Goal: Information Seeking & Learning: Learn about a topic

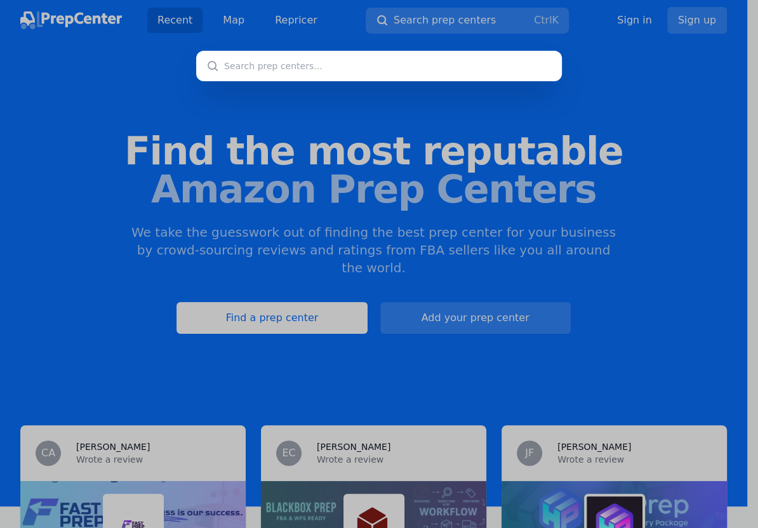
type input "60804"
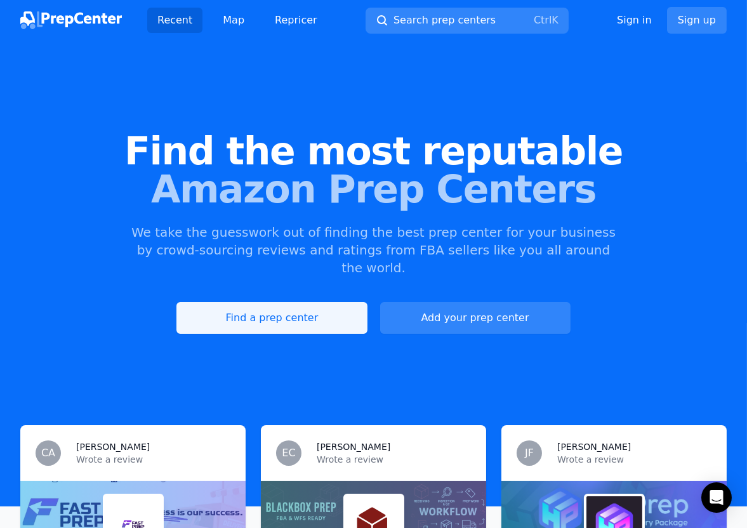
click at [305, 308] on link "Find a prep center" at bounding box center [271, 318] width 190 height 32
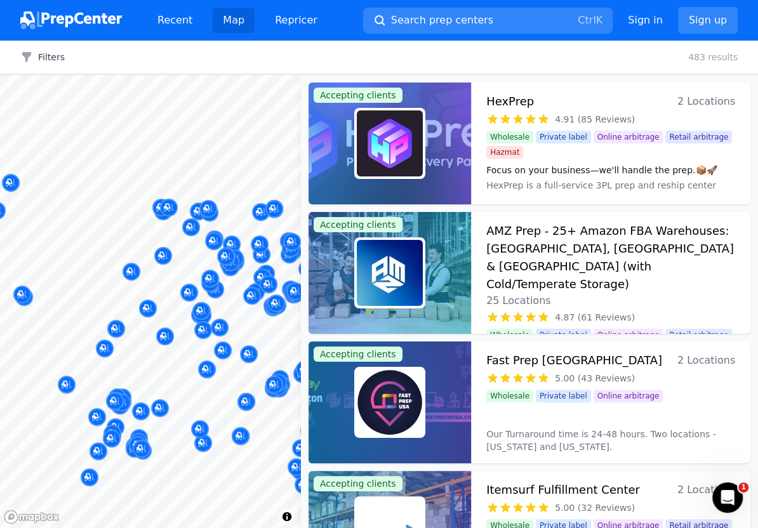
click at [232, 264] on button "Map marker" at bounding box center [226, 256] width 18 height 19
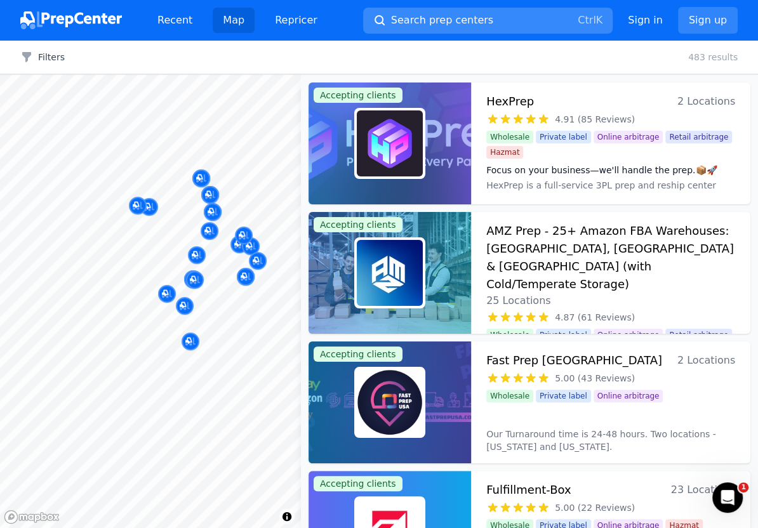
click at [419, 14] on span "Search prep centers" at bounding box center [442, 20] width 102 height 15
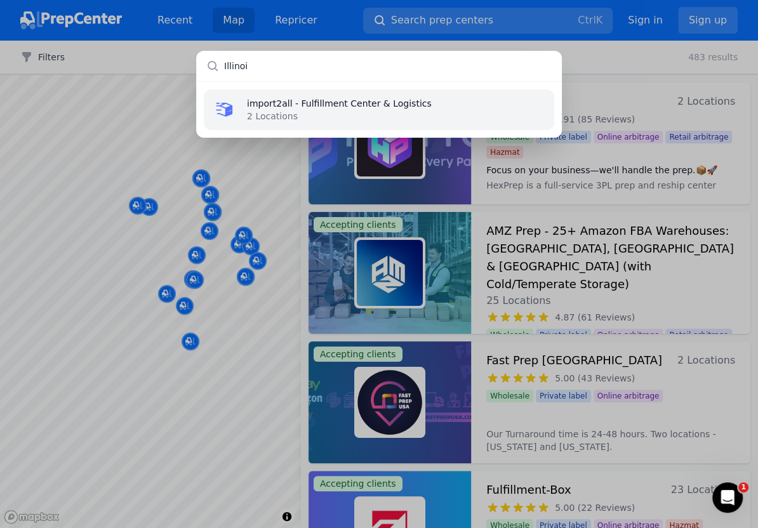
type input "Illinois"
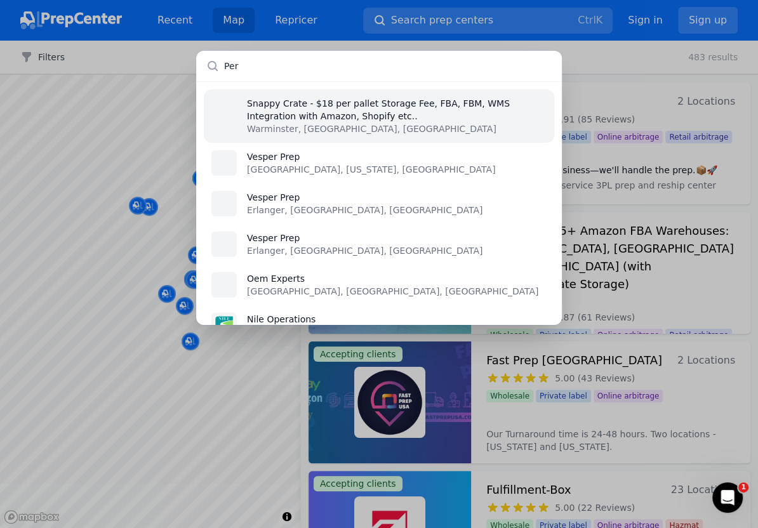
type input "Peru"
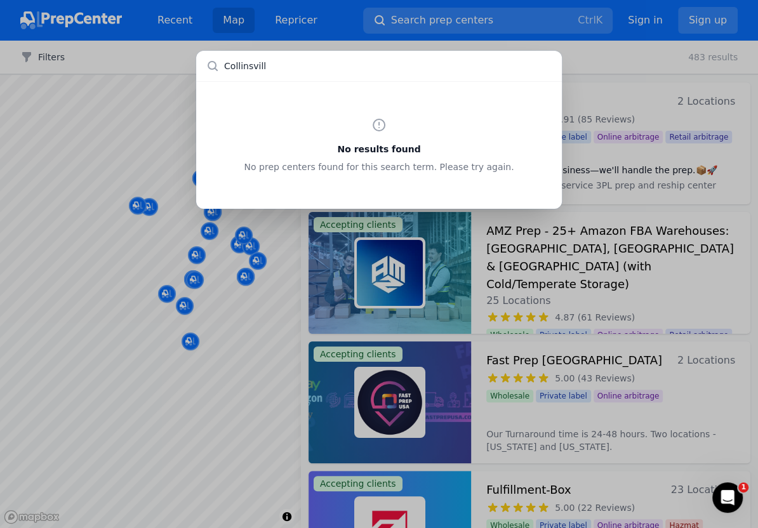
type input "Collinsville"
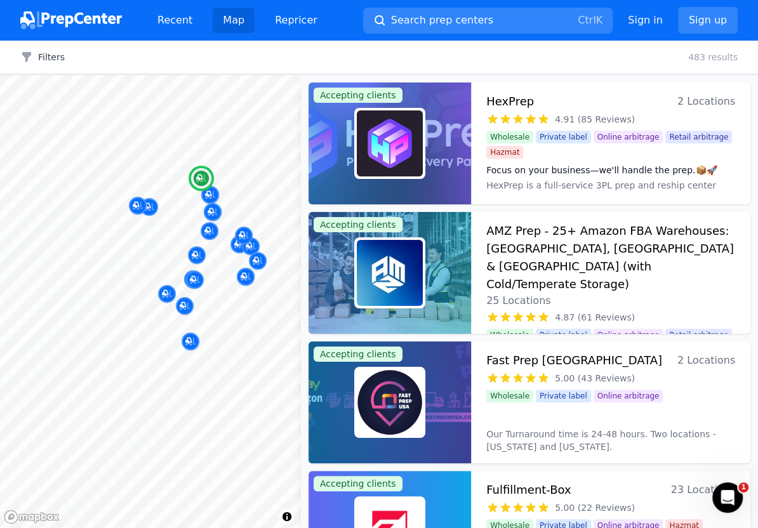
scroll to position [117, 0]
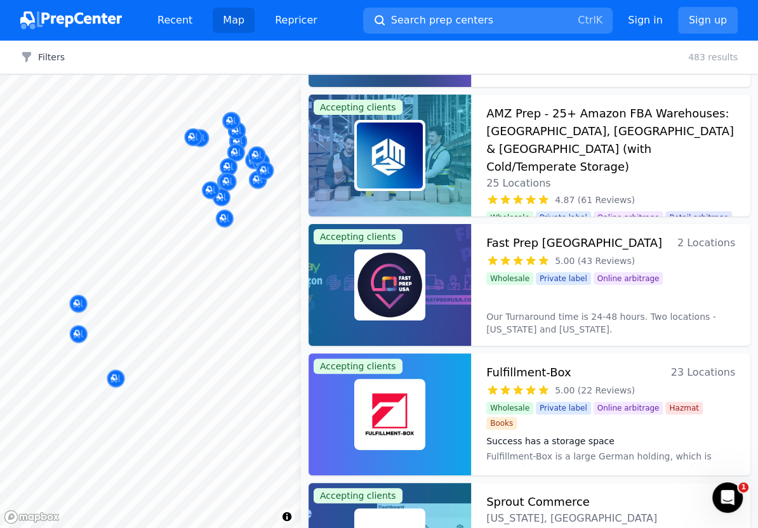
click at [175, 306] on body "Recent Map Repricer Search prep centers Ctrl K Open main menu Sign in Sign up F…" at bounding box center [379, 264] width 758 height 528
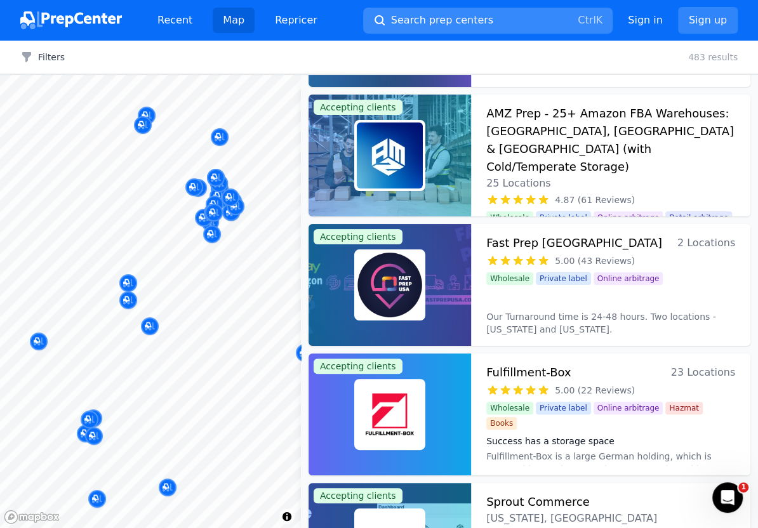
click at [441, 19] on span "Search prep centers" at bounding box center [442, 20] width 102 height 15
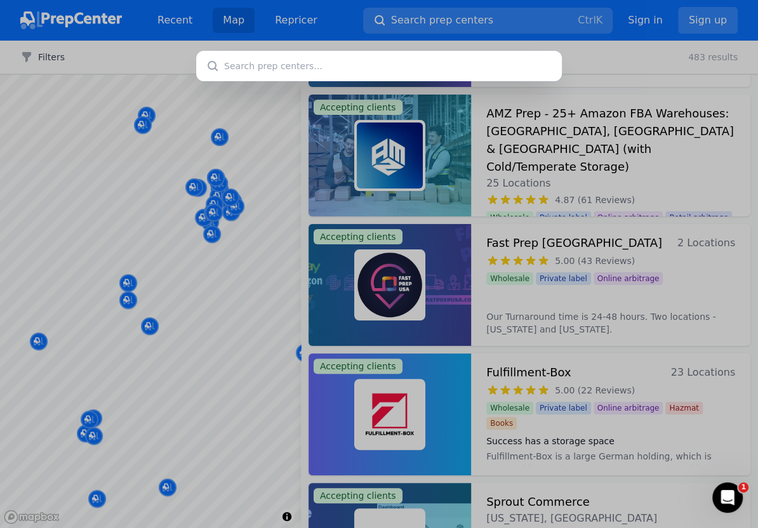
type input "62234"
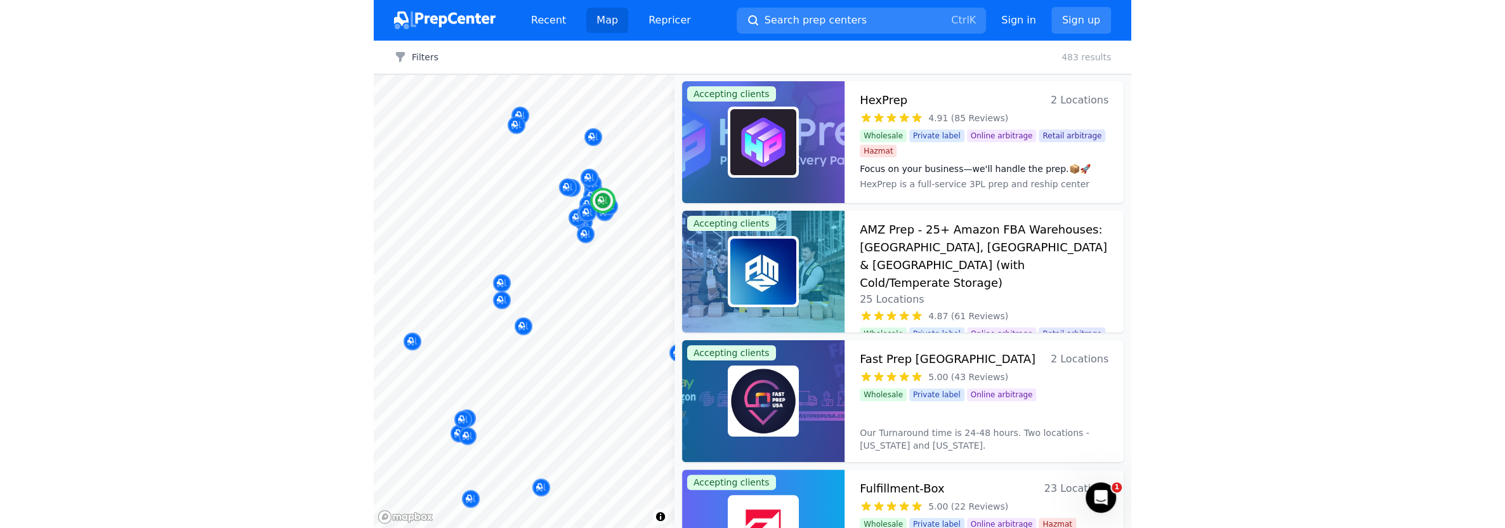
scroll to position [0, 0]
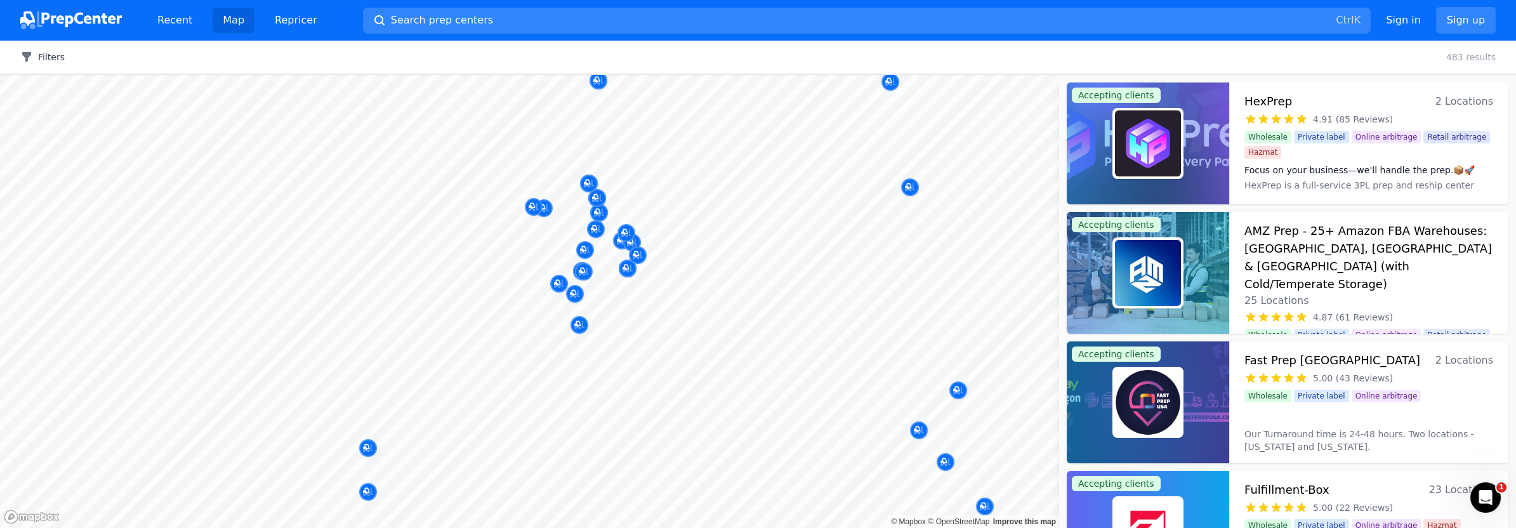
click at [44, 55] on button "Filters" at bounding box center [42, 57] width 44 height 13
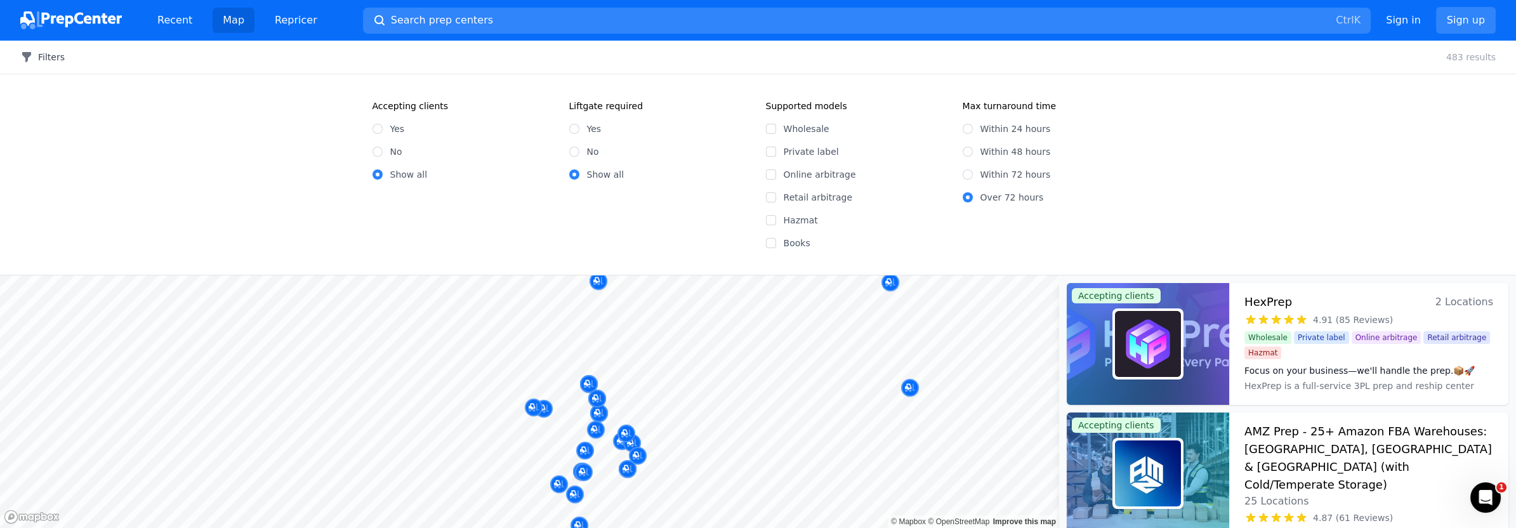
click at [48, 53] on button "Filters" at bounding box center [42, 57] width 44 height 13
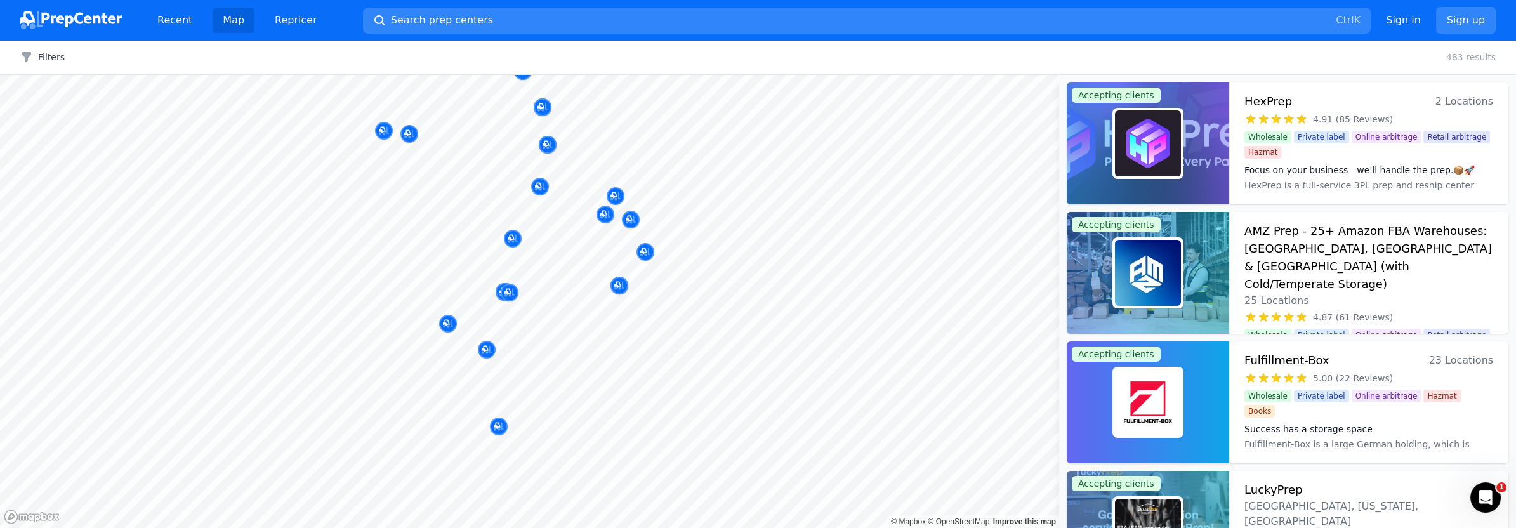
click at [72, 12] on img at bounding box center [71, 20] width 102 height 18
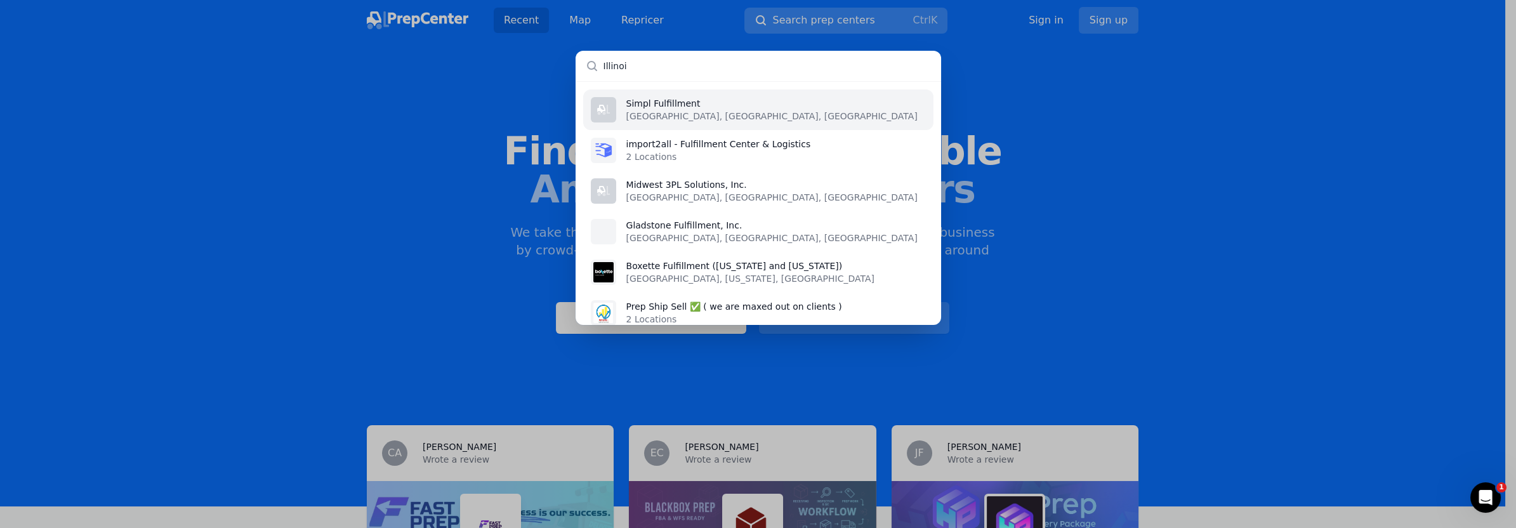
type input "Illinois"
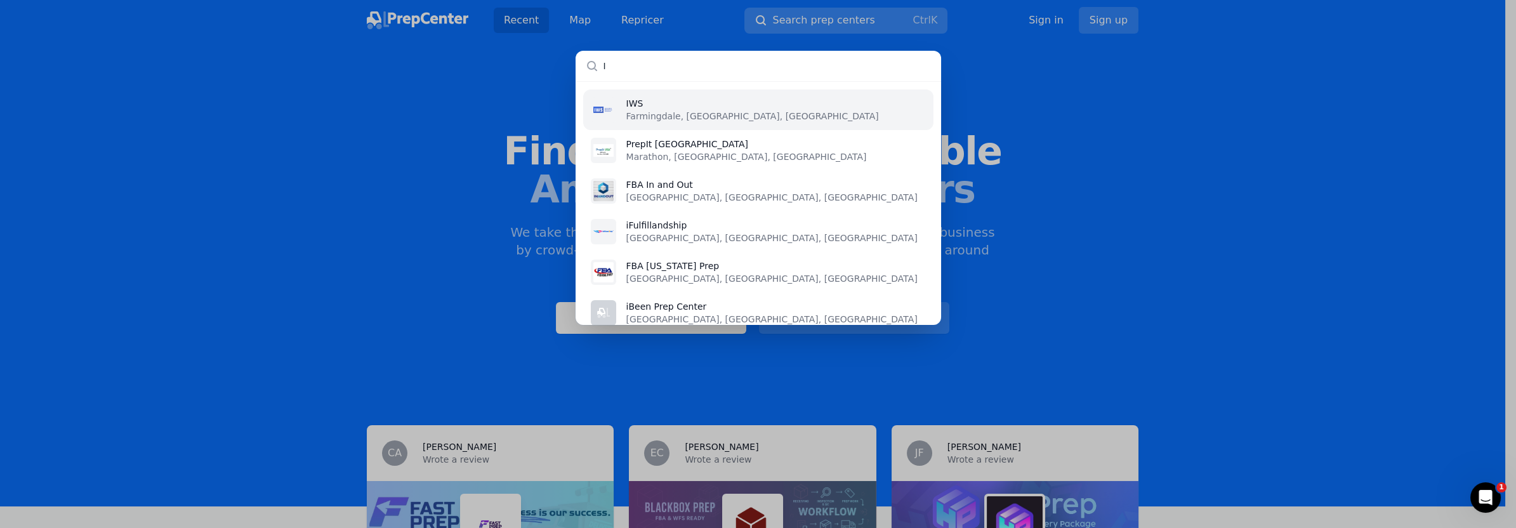
type input "IL"
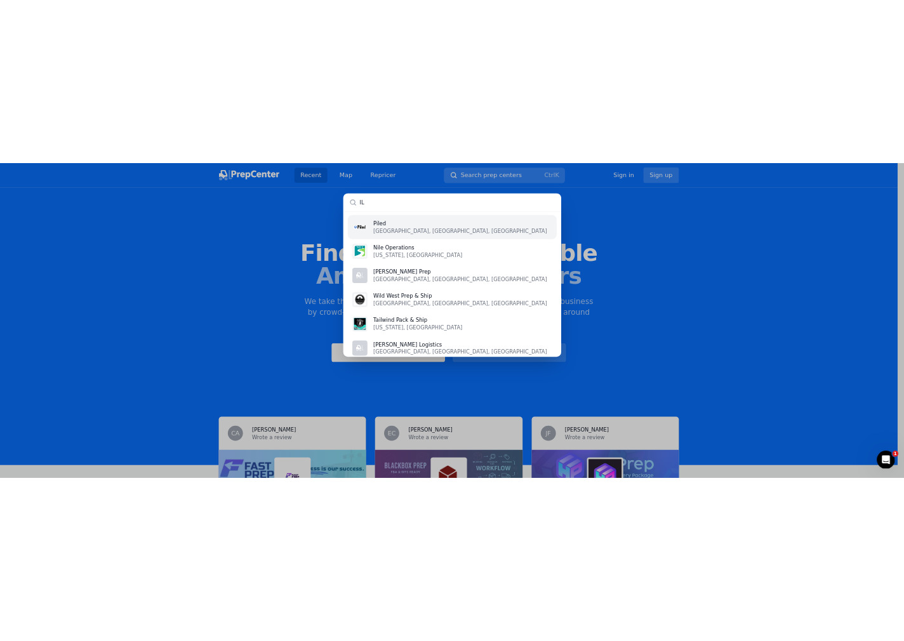
scroll to position [117, 0]
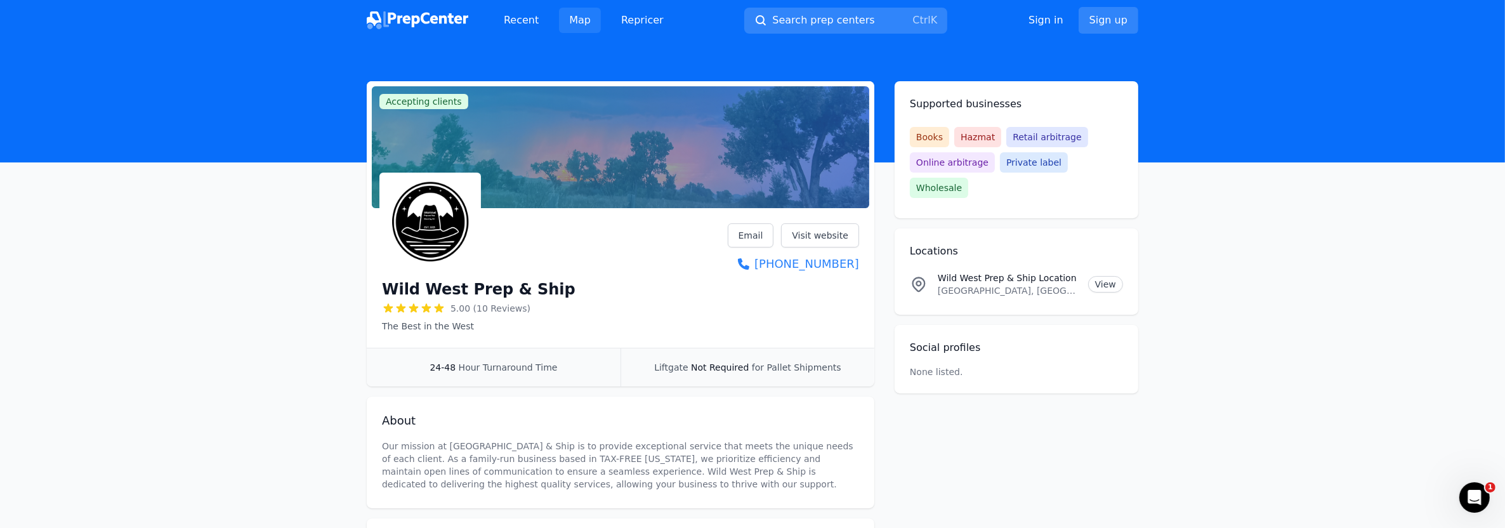
click at [565, 21] on link "Map" at bounding box center [580, 20] width 42 height 25
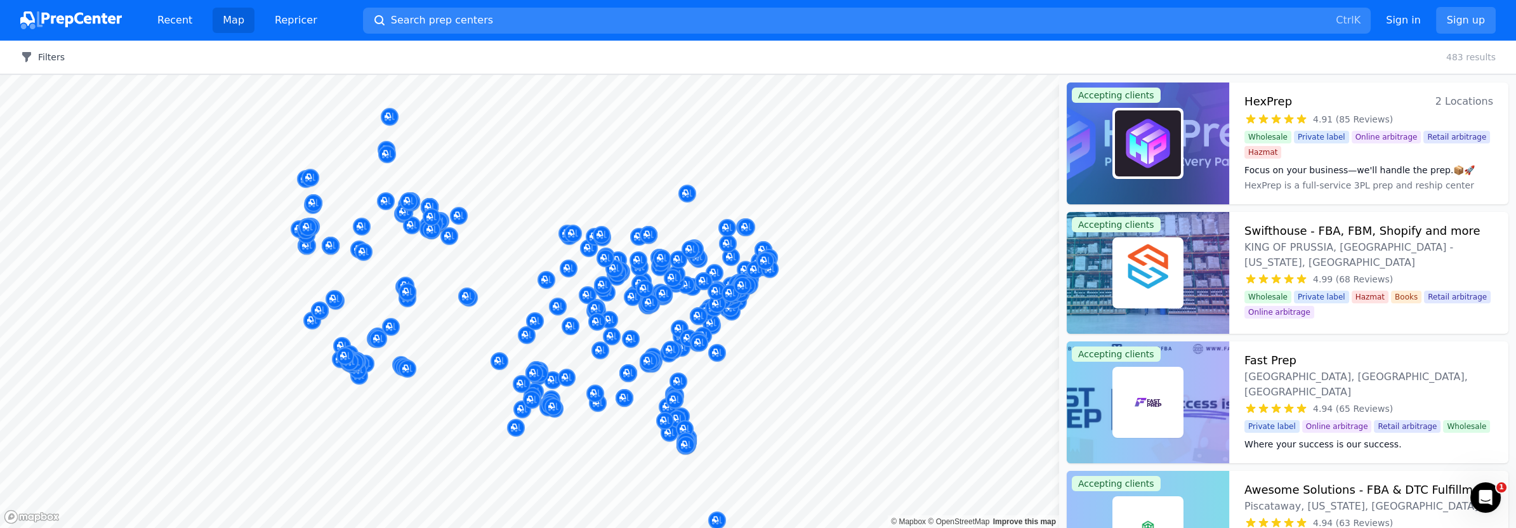
click at [48, 57] on button "Filters" at bounding box center [42, 57] width 44 height 13
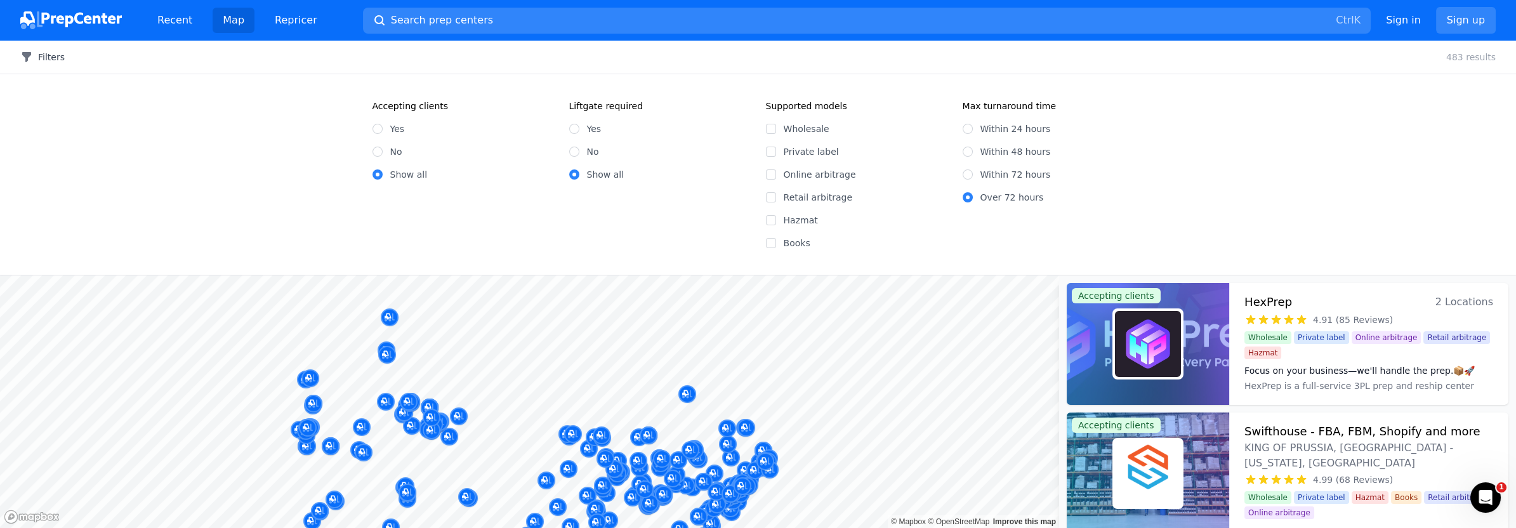
click at [48, 56] on button "Filters" at bounding box center [42, 57] width 44 height 13
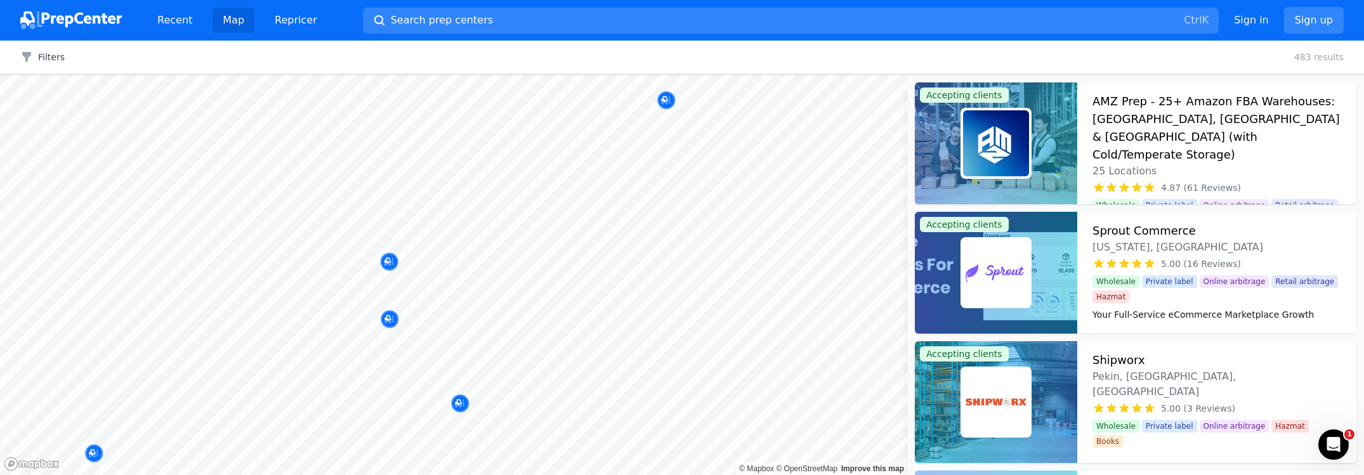
click at [476, 270] on body "Recent Map Repricer Search prep centers Ctrl K Open main menu Sign in Sign up F…" at bounding box center [682, 237] width 1364 height 475
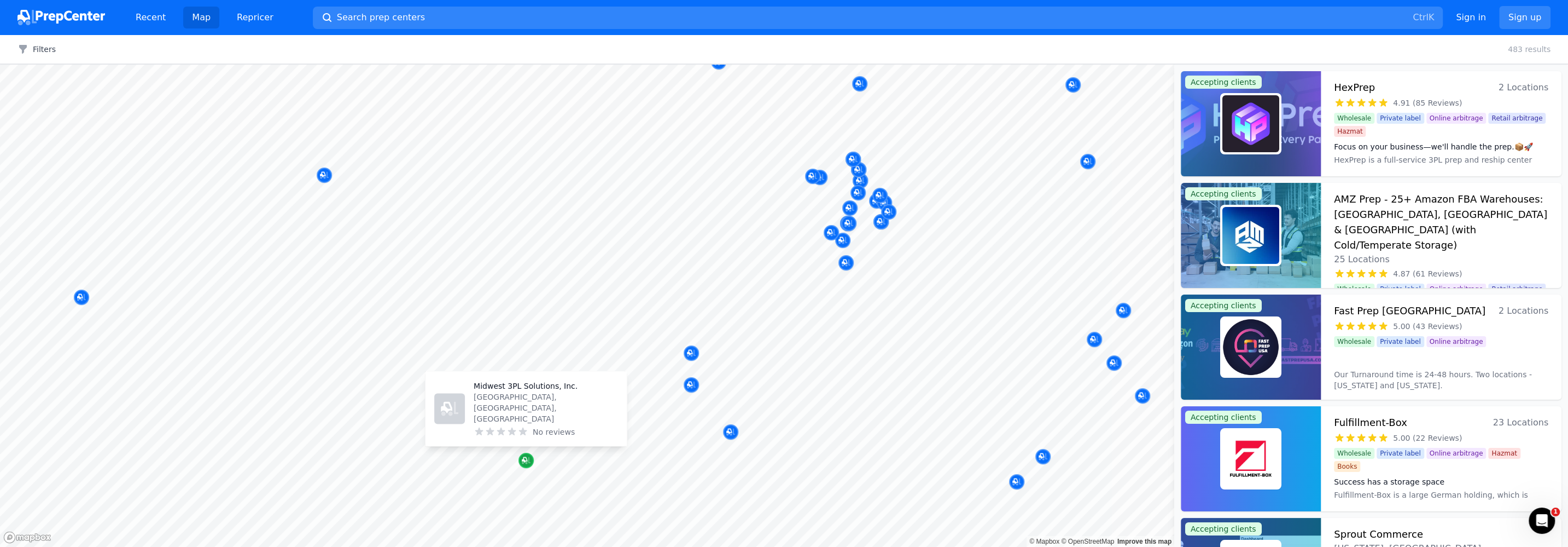
click at [525, 455] on icon "Map marker" at bounding box center [526, 460] width 9 height 11
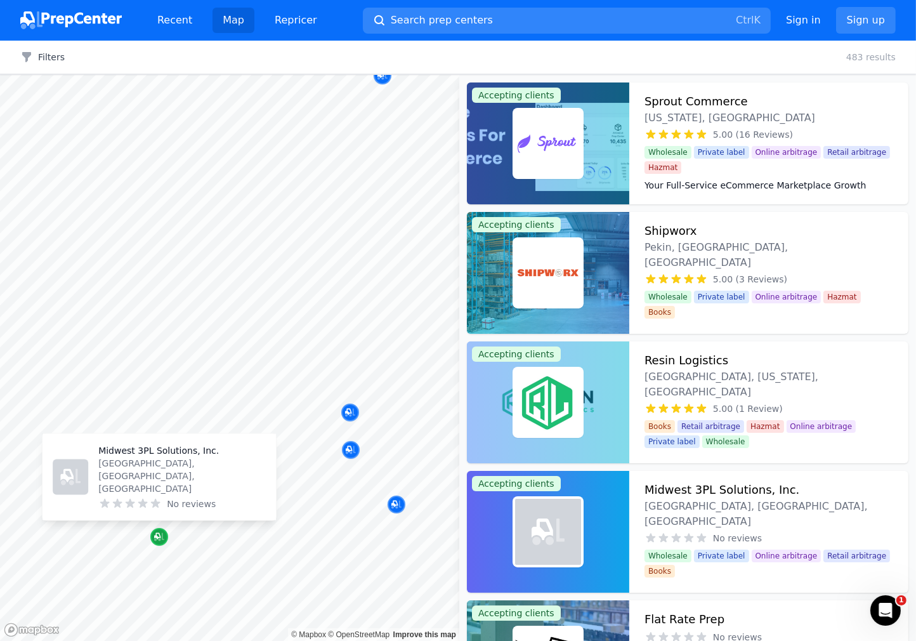
click at [161, 527] on icon "Map marker" at bounding box center [159, 537] width 10 height 8
click at [163, 503] on div "No reviews" at bounding box center [182, 503] width 168 height 13
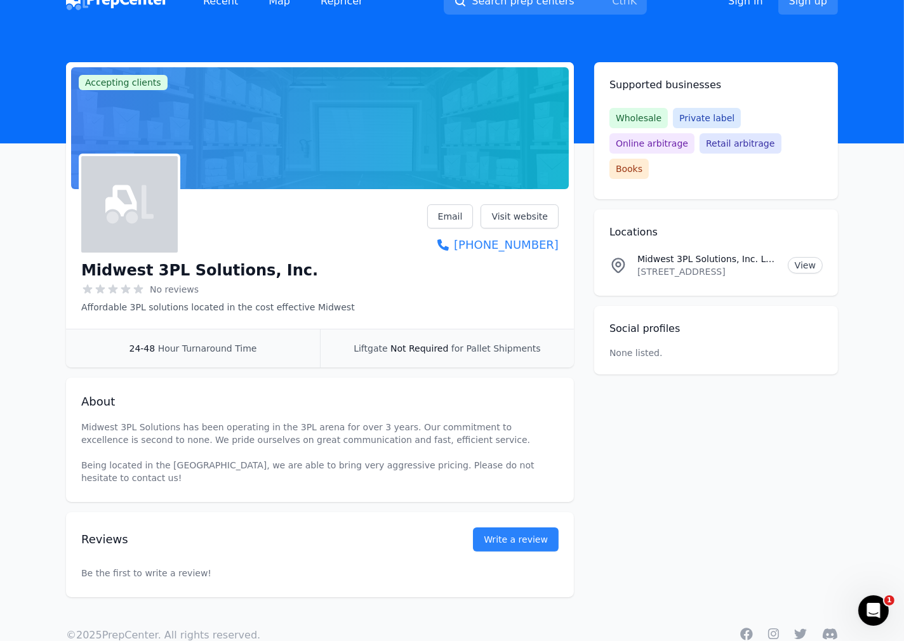
scroll to position [37, 0]
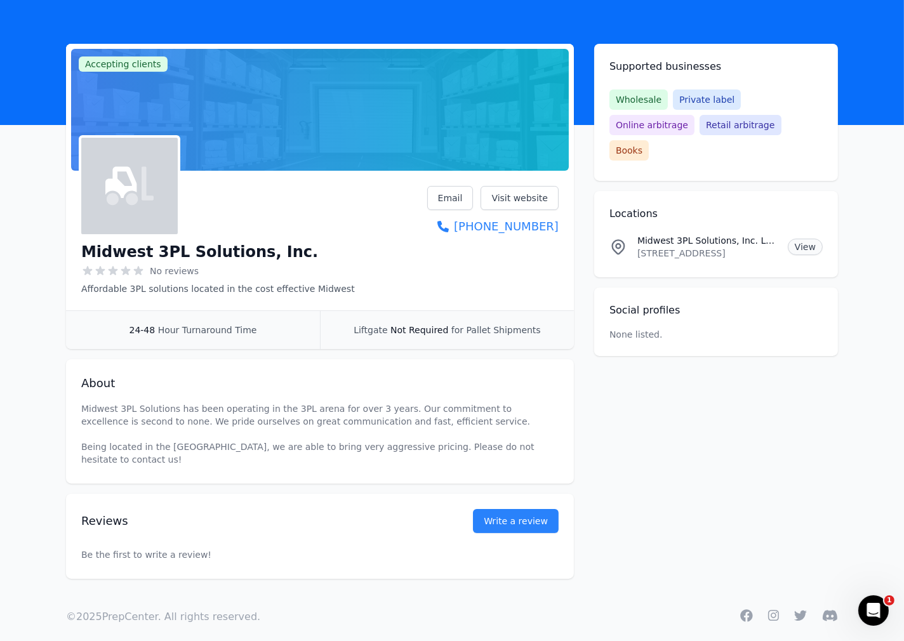
click at [746, 239] on link "View" at bounding box center [804, 247] width 35 height 16
drag, startPoint x: 260, startPoint y: 250, endPoint x: 105, endPoint y: 247, distance: 155.5
click at [71, 249] on div "Midwest 3PL Solutions, Inc. No reviews Affordable 3PL solutions located in the …" at bounding box center [320, 243] width 508 height 135
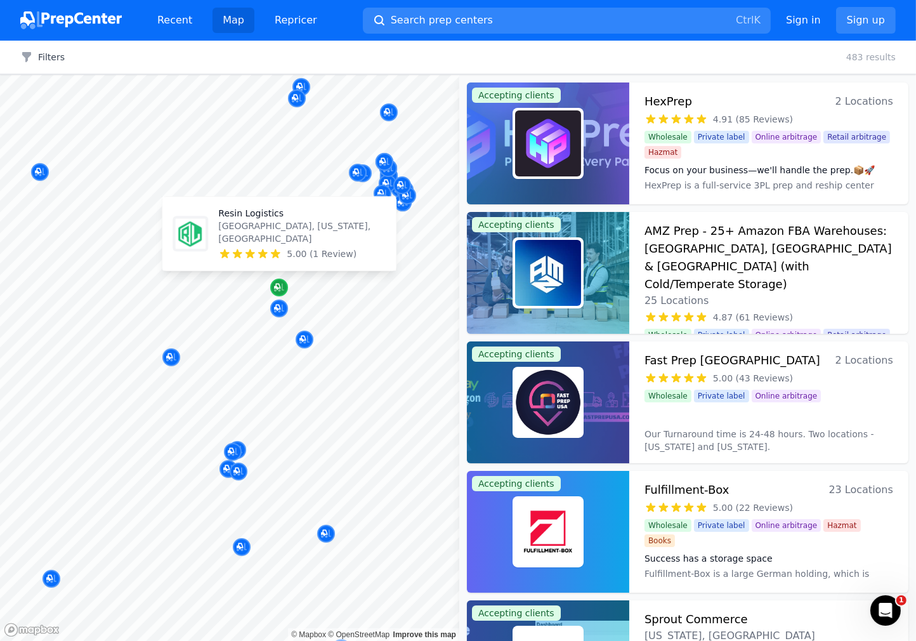
click at [277, 285] on icon "Map marker" at bounding box center [279, 287] width 10 height 13
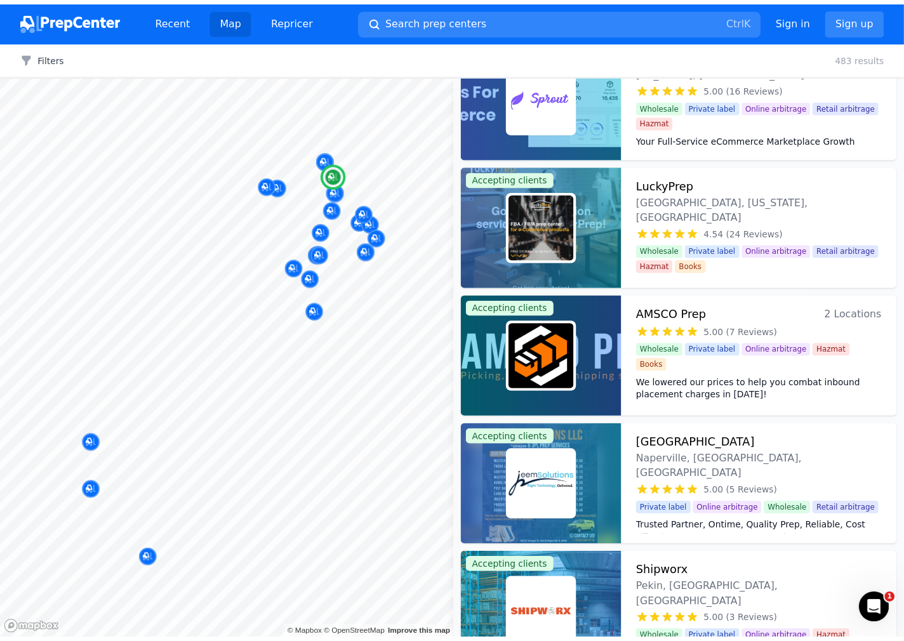
scroll to position [704, 0]
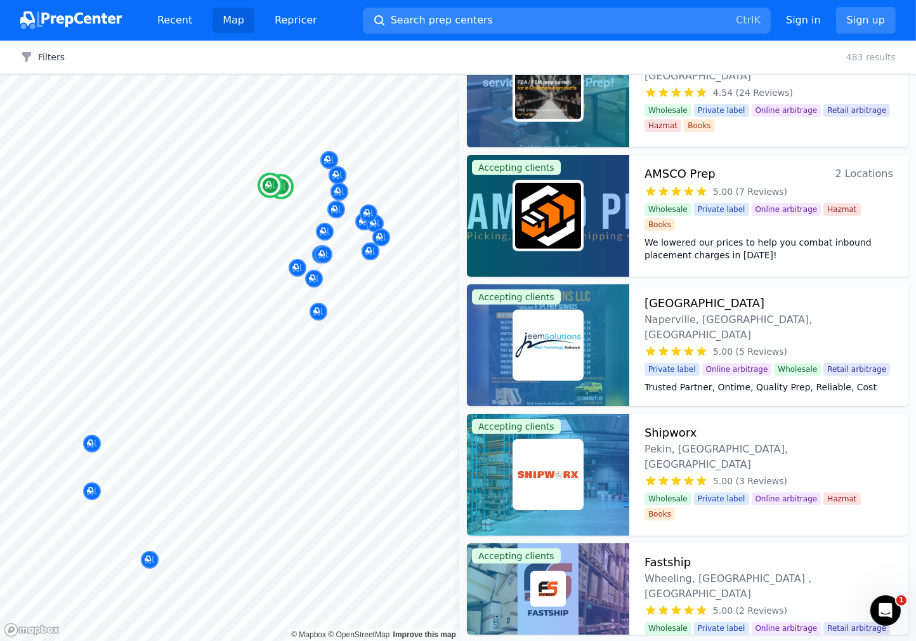
click at [742, 211] on div "Wholesale Private label Online arbitrage Hazmat Books" at bounding box center [769, 217] width 249 height 28
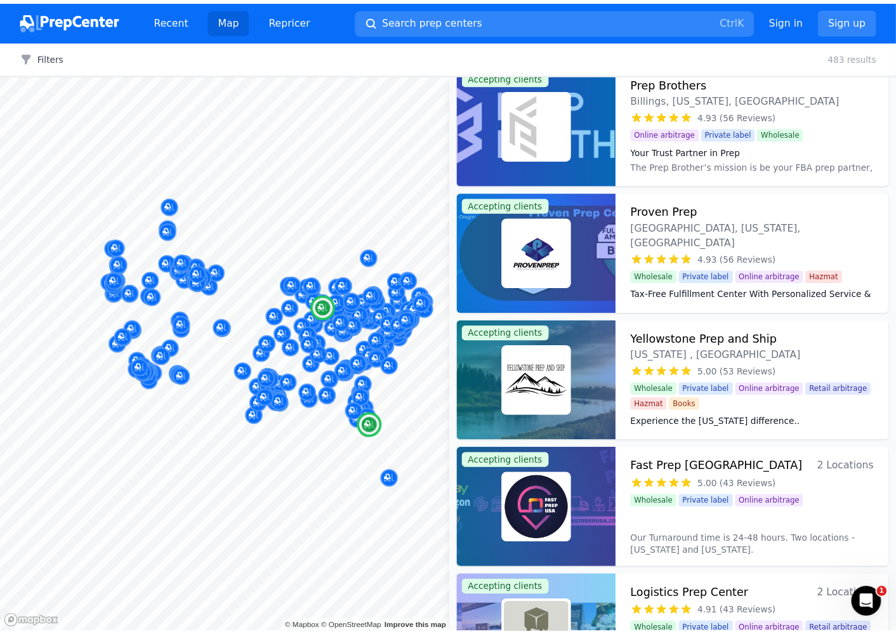
scroll to position [846, 0]
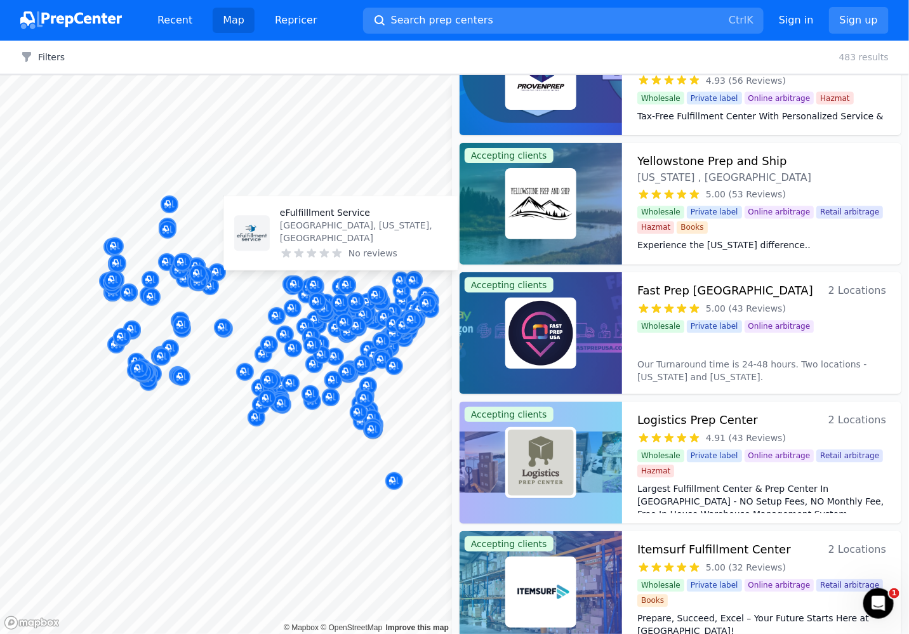
click at [315, 219] on p "eFulfilllment Service" at bounding box center [364, 212] width 168 height 13
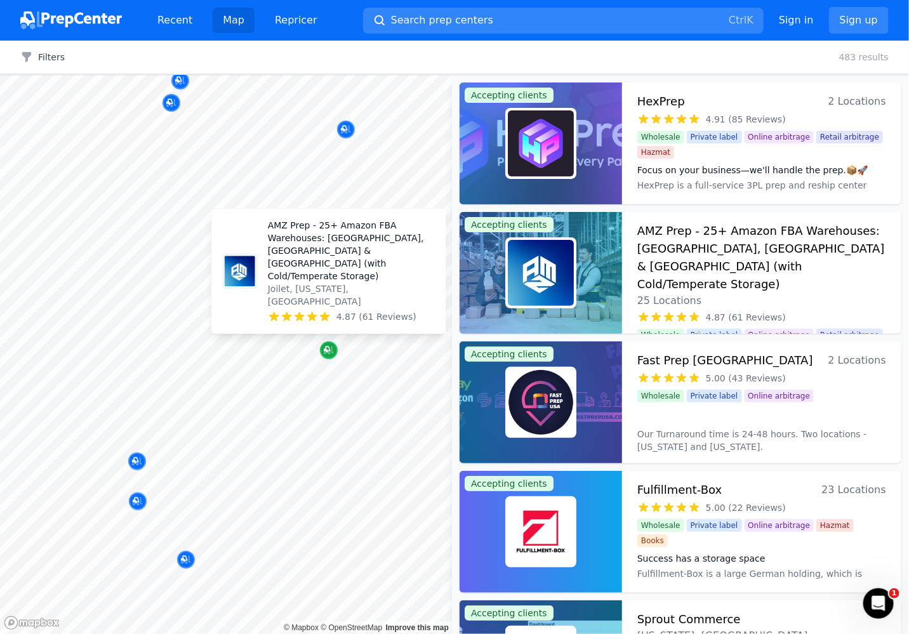
click at [329, 353] on icon "Map marker" at bounding box center [329, 350] width 10 height 8
click at [331, 353] on icon "Map marker" at bounding box center [329, 350] width 10 height 8
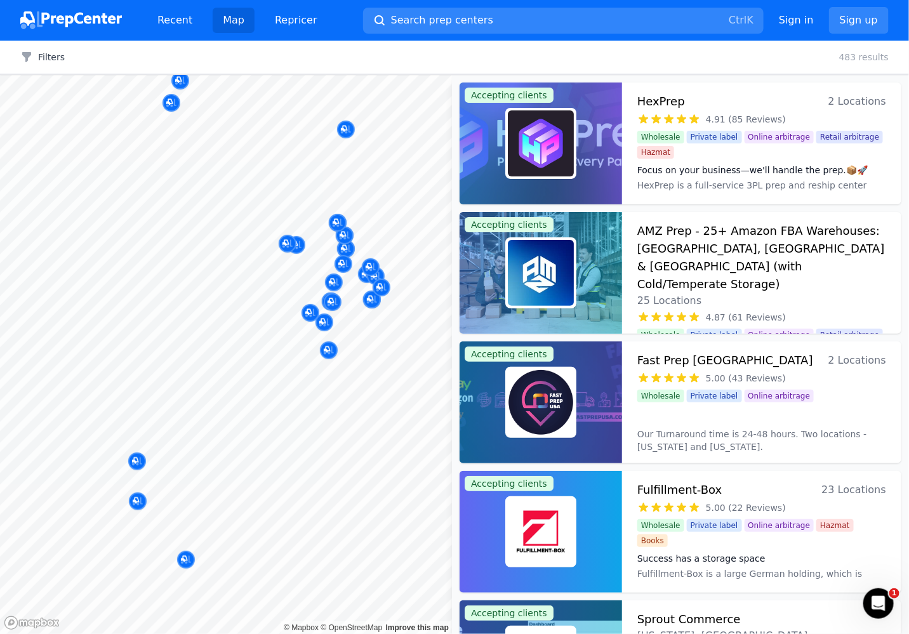
click at [315, 283] on div at bounding box center [333, 288] width 244 height 10
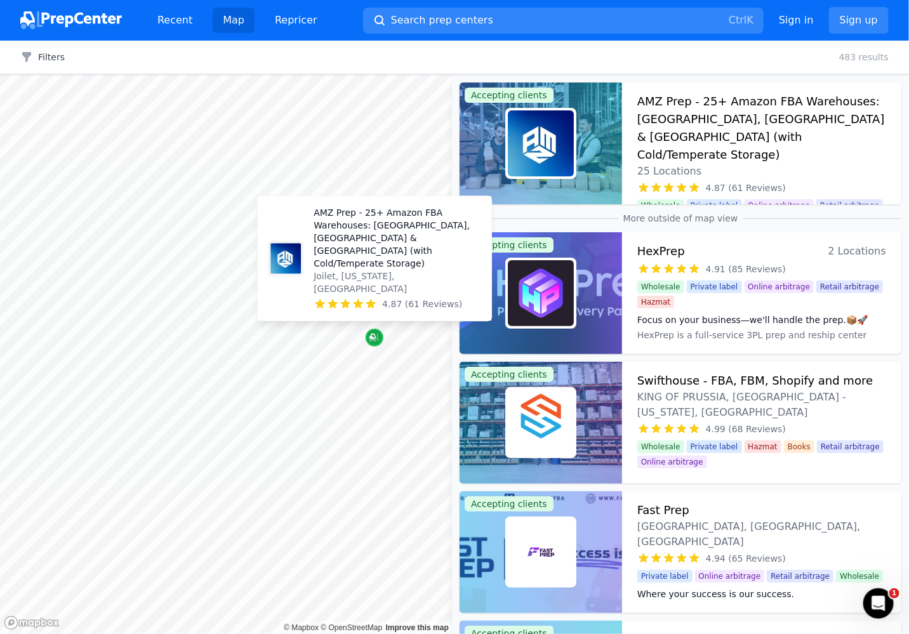
click at [376, 341] on icon "Map marker" at bounding box center [374, 337] width 10 height 13
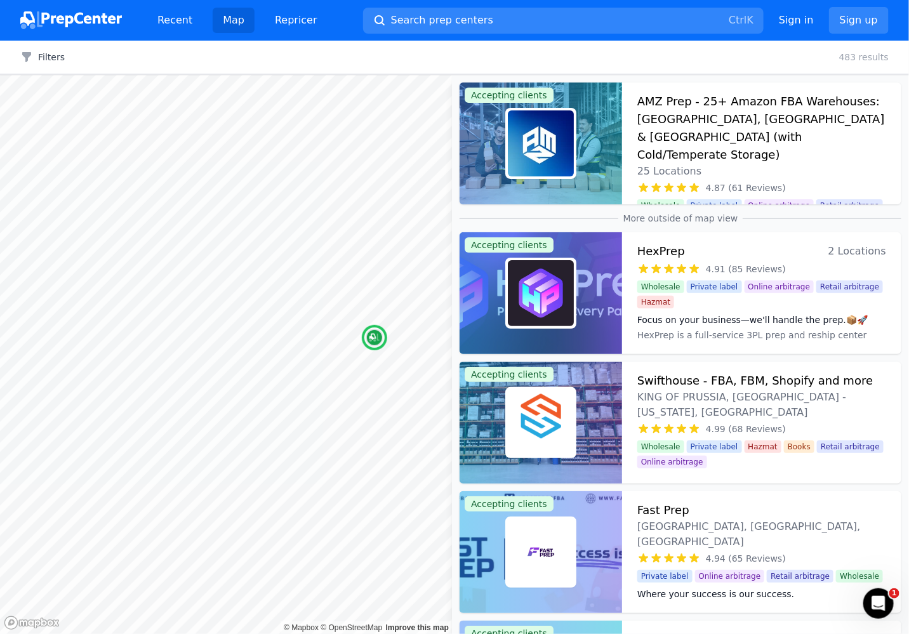
click at [695, 106] on h3 "AMZ Prep - 25+ Amazon FBA Warehouses: US, Canada & UK (with Cold/Temperate Stor…" at bounding box center [761, 128] width 249 height 71
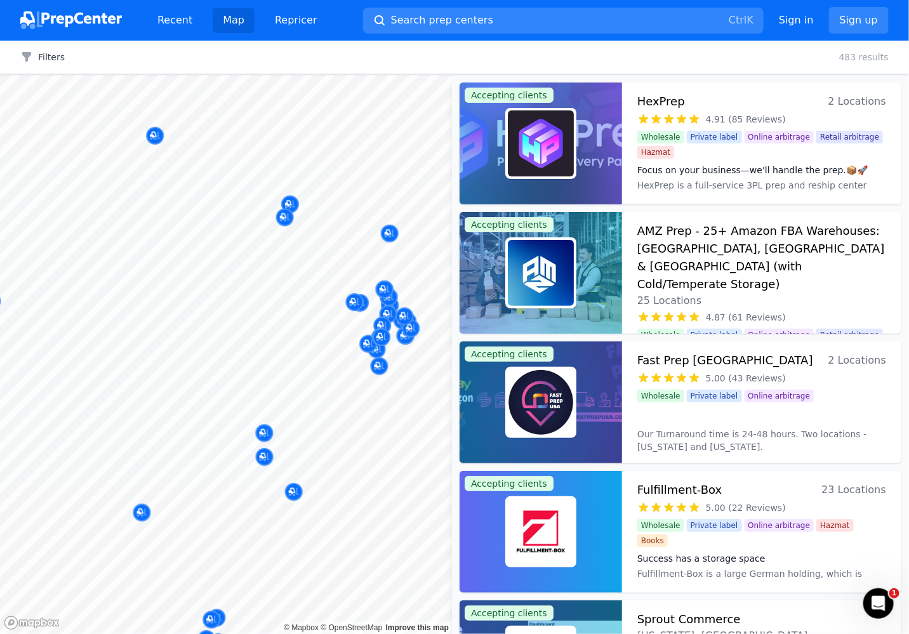
click at [267, 309] on body "Recent Map Repricer Search prep centers Ctrl K Open main menu Sign in Sign up F…" at bounding box center [454, 317] width 909 height 634
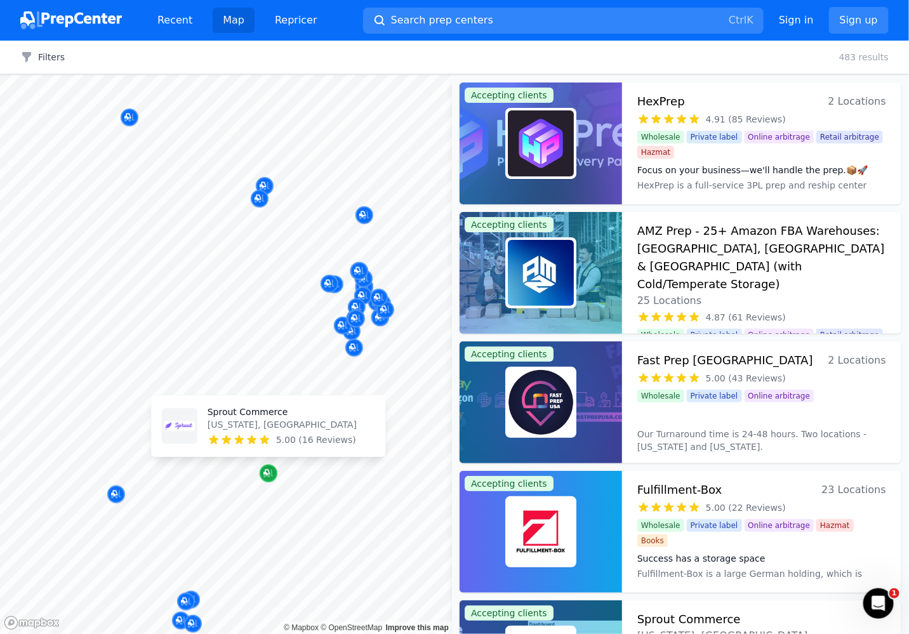
click at [270, 475] on icon "Map marker" at bounding box center [268, 473] width 10 height 13
click at [267, 474] on icon "Map marker" at bounding box center [266, 473] width 6 height 6
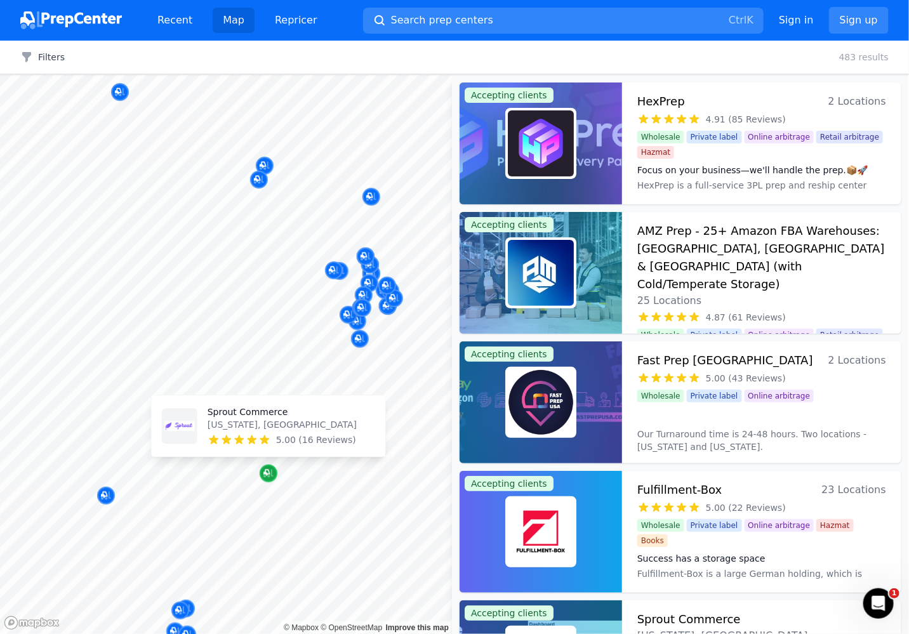
click at [267, 474] on icon "Map marker" at bounding box center [266, 473] width 6 height 6
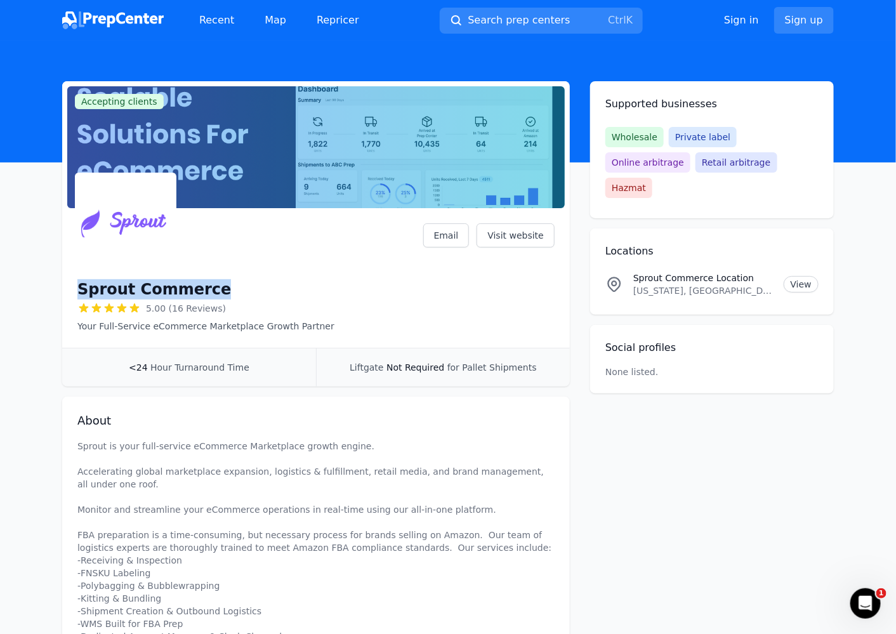
drag, startPoint x: 214, startPoint y: 290, endPoint x: 63, endPoint y: 284, distance: 151.2
click at [63, 284] on div "Sprout Commerce 5.00 (16 Reviews) Your Full-Service eCommerce Marketplace Growt…" at bounding box center [316, 280] width 508 height 135
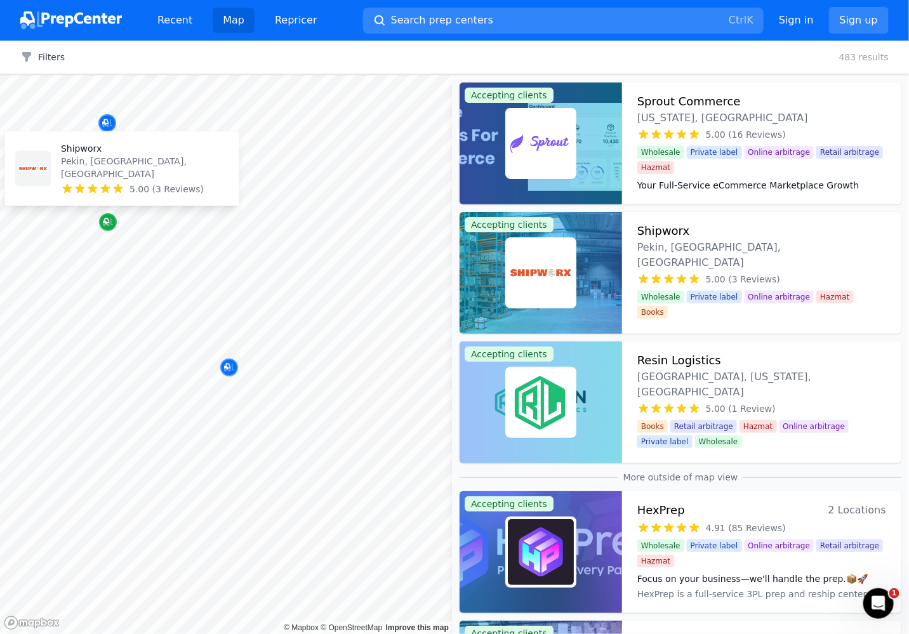
click at [108, 219] on icon "Map marker" at bounding box center [106, 221] width 6 height 6
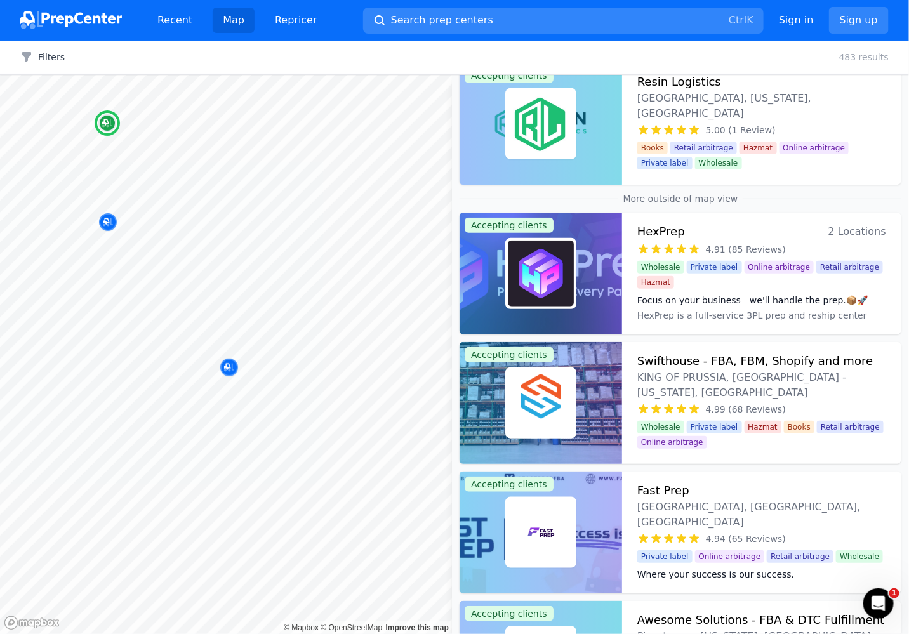
scroll to position [282, 0]
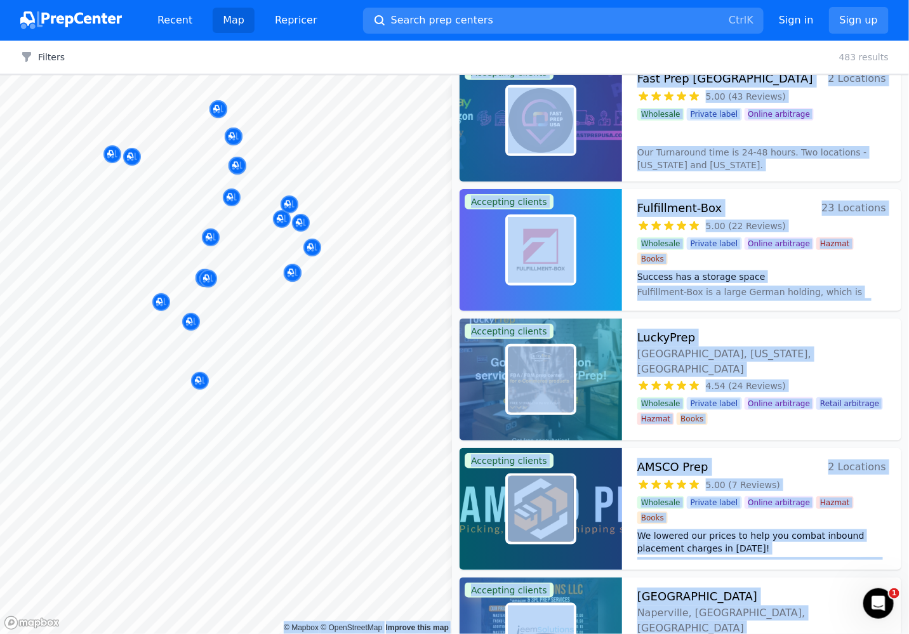
click at [274, 338] on body "Recent Map Repricer Search prep centers Ctrl K Open main menu Sign in Sign up F…" at bounding box center [454, 317] width 909 height 634
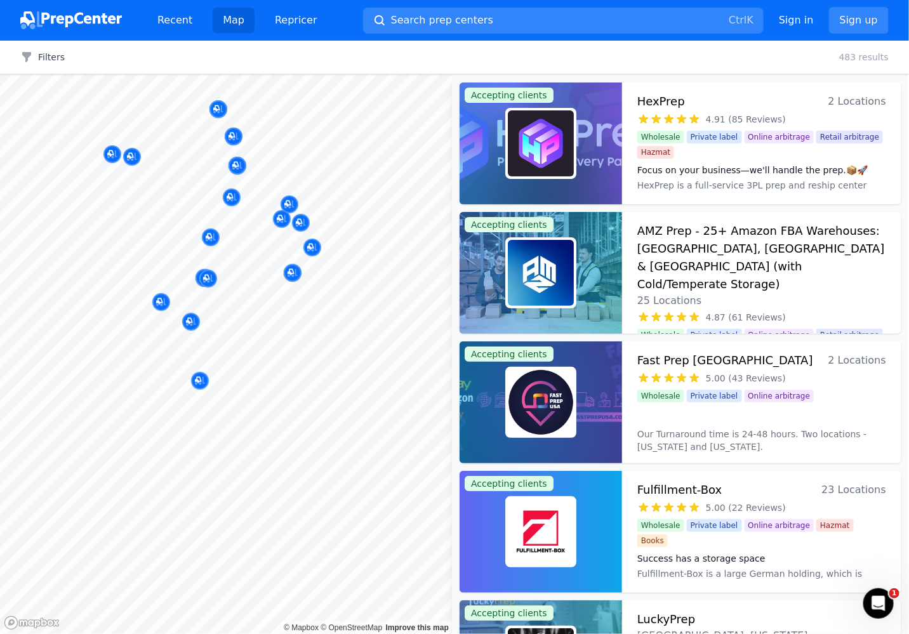
click at [580, 55] on div "Filters Clear all 483 results" at bounding box center [454, 58] width 909 height 34
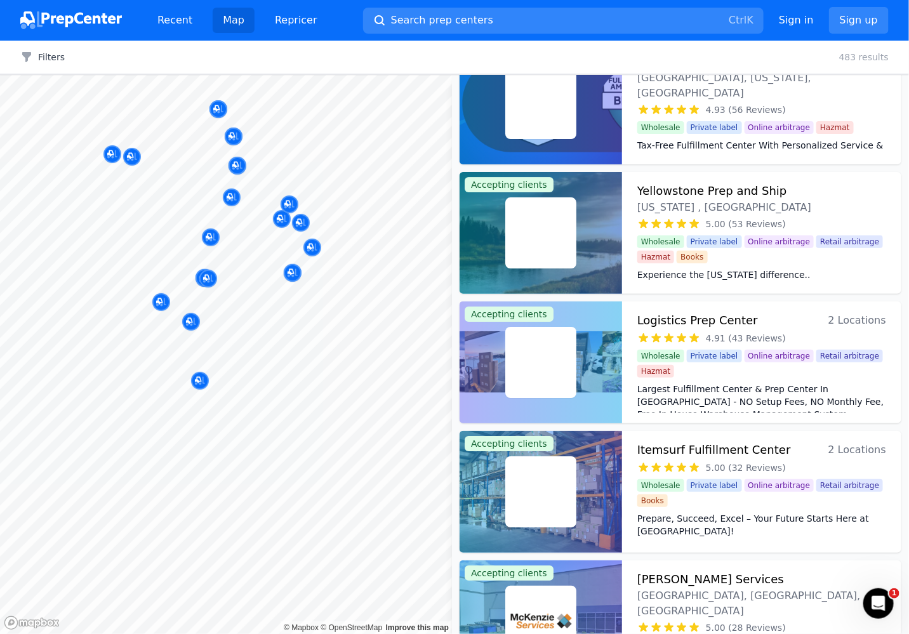
scroll to position [3384, 0]
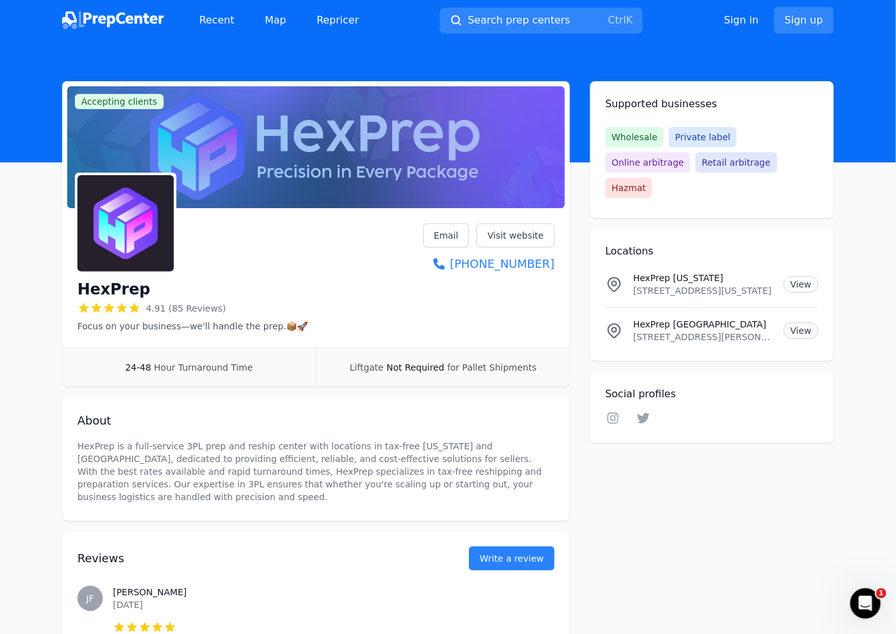
click at [793, 322] on link "View" at bounding box center [801, 330] width 35 height 16
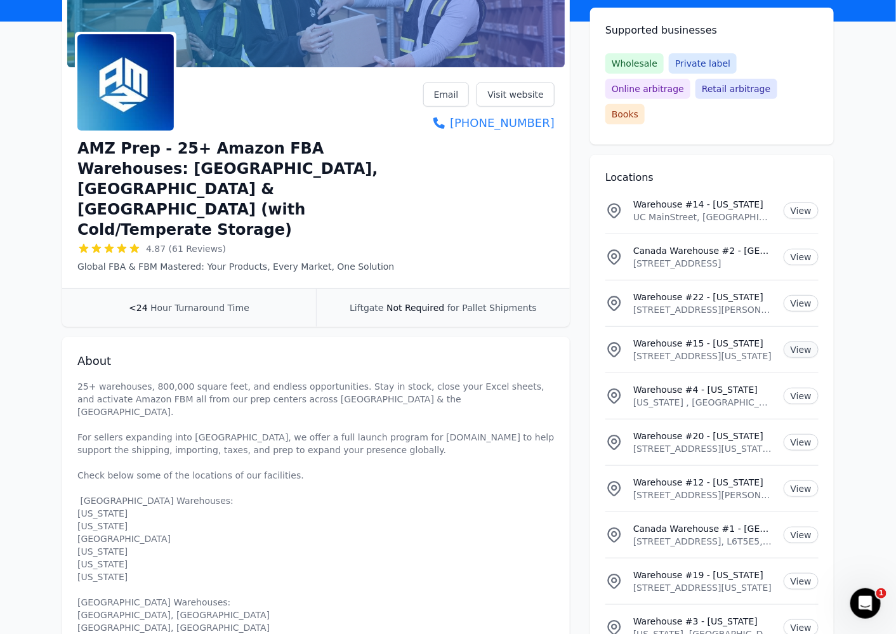
scroll to position [282, 0]
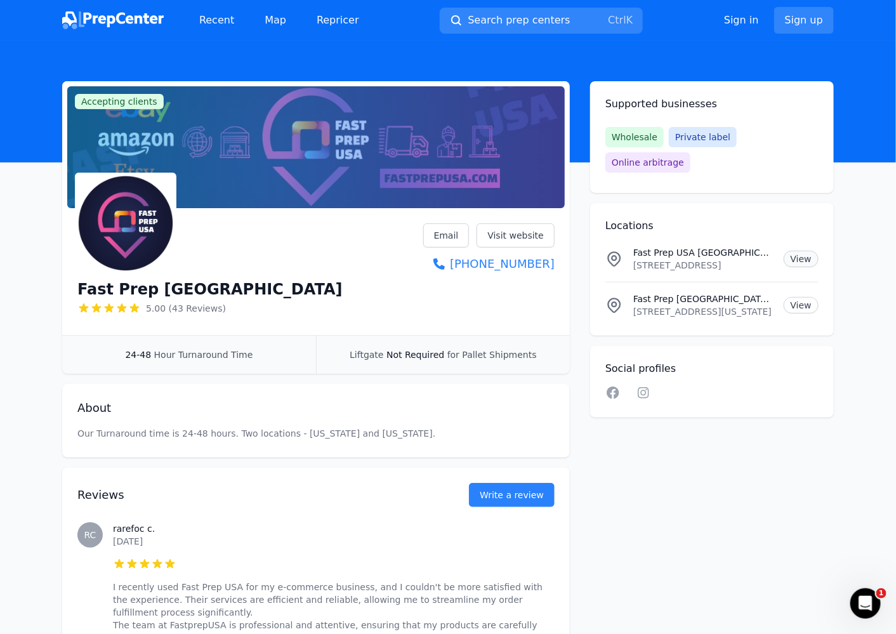
click at [802, 251] on link "View" at bounding box center [801, 259] width 35 height 16
click at [759, 259] on p "[STREET_ADDRESS]" at bounding box center [703, 265] width 140 height 13
drag, startPoint x: 634, startPoint y: 221, endPoint x: 768, endPoint y: 237, distance: 134.8
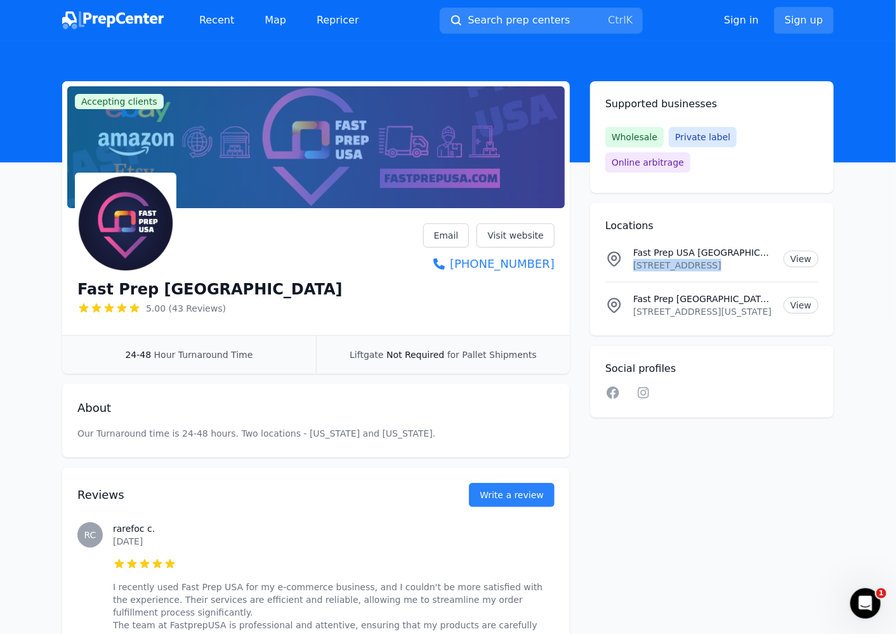
click at [768, 246] on div "Fast Prep [GEOGRAPHIC_DATA] IL [STREET_ADDRESS]" at bounding box center [703, 258] width 140 height 25
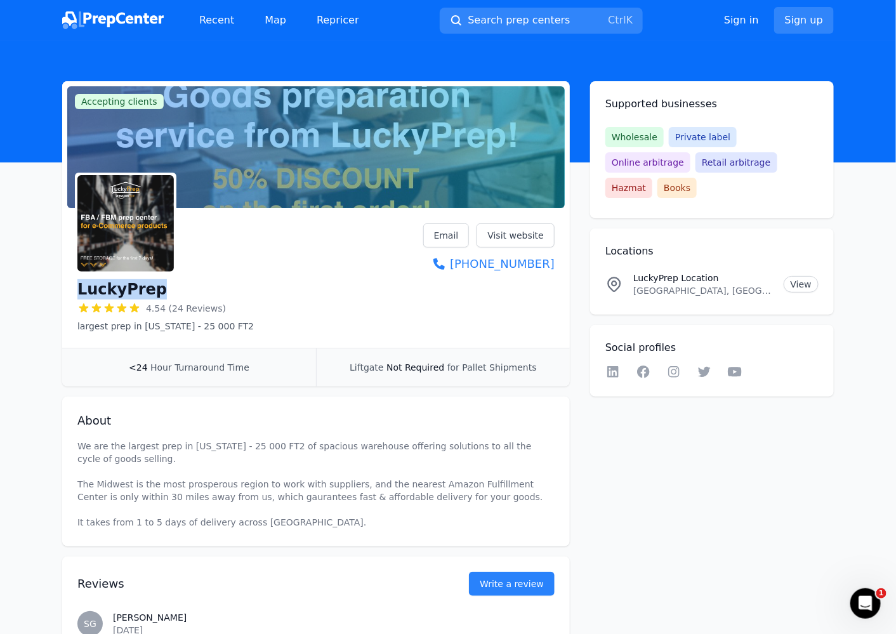
drag, startPoint x: 168, startPoint y: 288, endPoint x: 73, endPoint y: 290, distance: 95.2
click at [70, 290] on div "LuckyPrep 4.54 (24 Reviews) largest prep in [US_STATE] - 25 000 FT2 Email Visit…" at bounding box center [316, 280] width 508 height 135
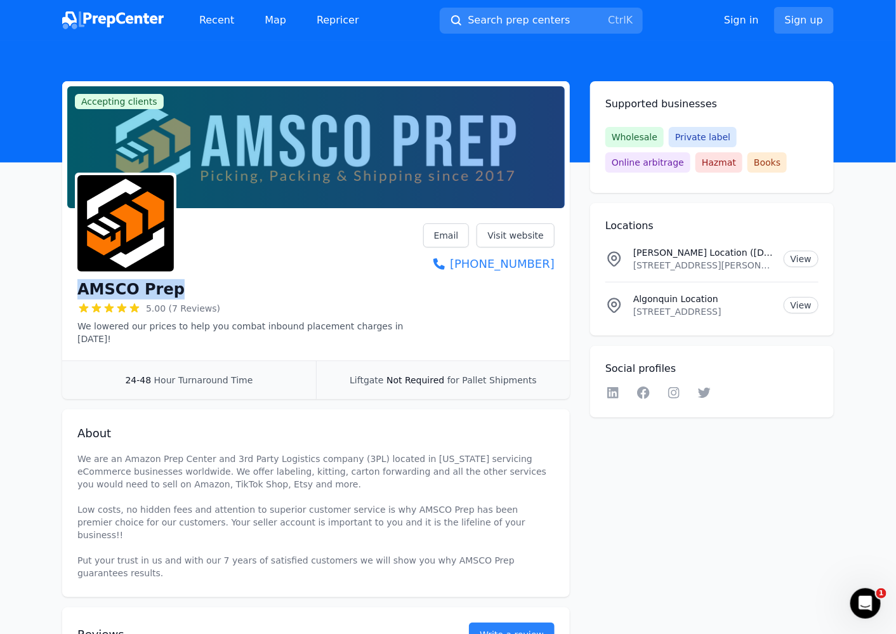
drag, startPoint x: 176, startPoint y: 286, endPoint x: 86, endPoint y: 282, distance: 90.2
click at [76, 284] on div "AMSCO Prep 5.00 (7 Reviews) We lowered our prices to help you combat inbound pl…" at bounding box center [316, 286] width 508 height 147
